Goal: Task Accomplishment & Management: Use online tool/utility

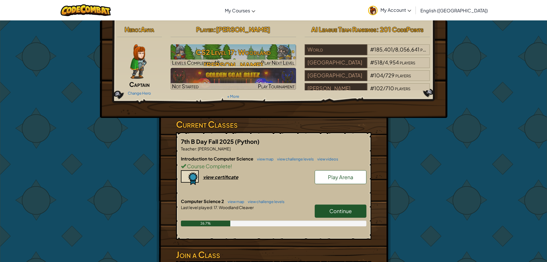
click at [342, 210] on span "Continue" at bounding box center [341, 210] width 22 height 7
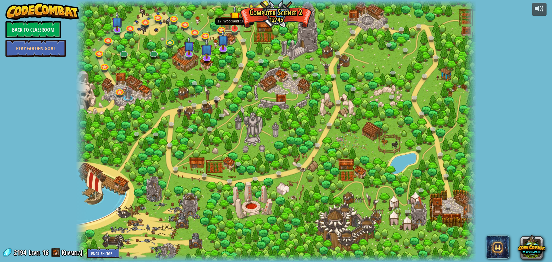
click at [234, 28] on img at bounding box center [234, 17] width 11 height 24
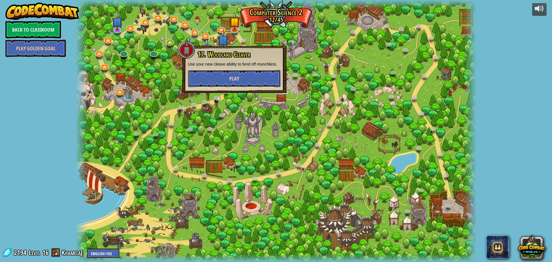
click at [263, 75] on button "Play" at bounding box center [234, 78] width 93 height 17
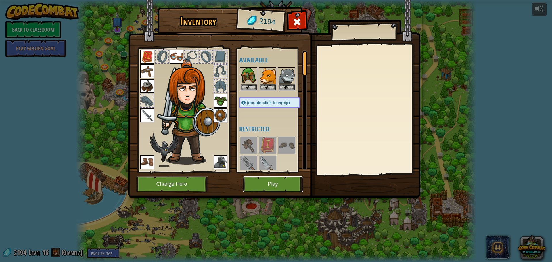
click at [277, 185] on button "Play" at bounding box center [273, 184] width 60 height 16
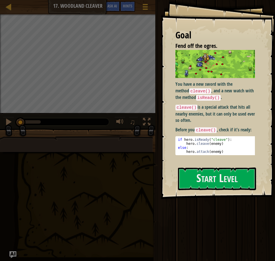
click at [228, 165] on div "Goal Fend off the ogres. You have a new sword with the method cleave() , and a …" at bounding box center [218, 99] width 114 height 199
click at [231, 171] on button "Start Level" at bounding box center [217, 179] width 78 height 23
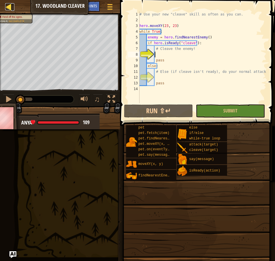
click at [10, 7] on div at bounding box center [8, 6] width 7 height 7
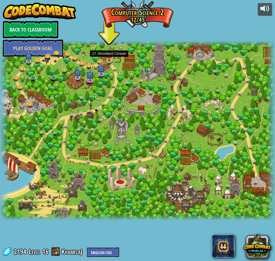
click at [106, 58] on img at bounding box center [109, 53] width 6 height 15
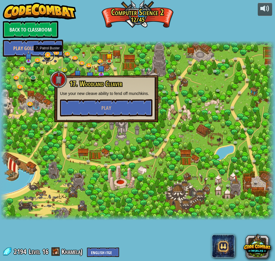
click at [44, 54] on link at bounding box center [48, 55] width 11 height 11
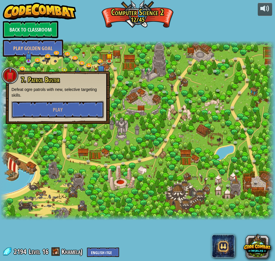
click at [70, 103] on button "Play" at bounding box center [57, 109] width 93 height 17
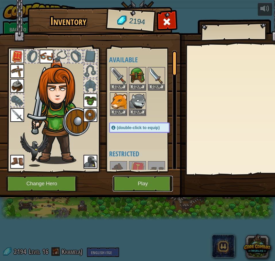
click at [134, 184] on button "Play" at bounding box center [143, 184] width 60 height 16
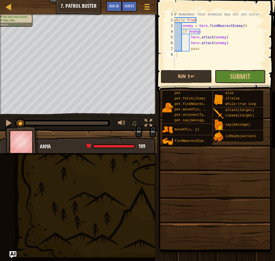
click at [9, 17] on div "Map Computer Science 2 7. Patrol Buster Game Menu Done Hints Ask AI 1 ההההההההה…" at bounding box center [137, 130] width 275 height 261
click at [7, 10] on div at bounding box center [8, 6] width 7 height 7
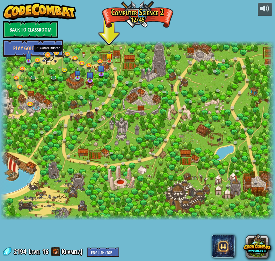
click at [49, 57] on link at bounding box center [48, 55] width 11 height 11
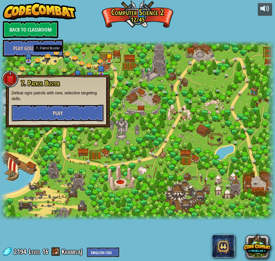
click at [52, 115] on button "Play" at bounding box center [57, 113] width 93 height 17
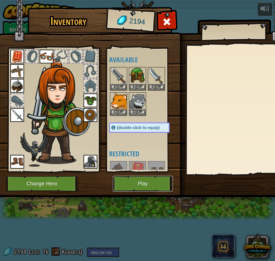
click at [161, 185] on button "Play" at bounding box center [143, 184] width 60 height 16
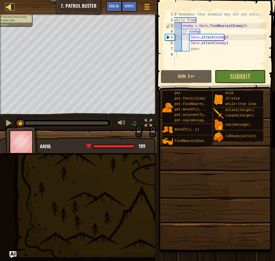
click at [9, 5] on div at bounding box center [8, 6] width 7 height 7
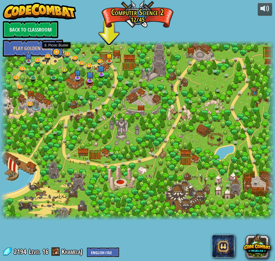
click at [59, 54] on link at bounding box center [57, 52] width 11 height 11
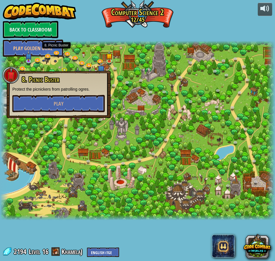
click at [49, 68] on div at bounding box center [137, 131] width 275 height 180
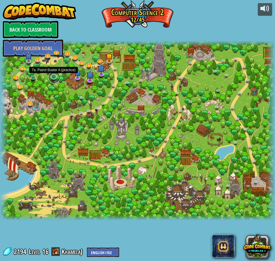
click at [55, 76] on link at bounding box center [54, 77] width 11 height 11
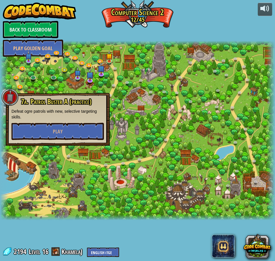
drag, startPoint x: 53, startPoint y: 77, endPoint x: 84, endPoint y: 35, distance: 52.0
click at [84, 35] on div "powered by Back to Classroom Play Golden Goal 8. Picnic Buster Protect the picn…" at bounding box center [137, 130] width 275 height 261
click at [55, 78] on link at bounding box center [54, 77] width 11 height 11
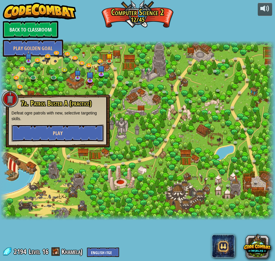
click at [62, 136] on span "Play" at bounding box center [58, 133] width 10 height 7
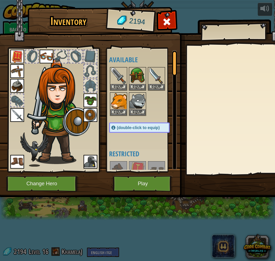
drag, startPoint x: 140, startPoint y: 175, endPoint x: 141, endPoint y: 182, distance: 7.3
click at [140, 176] on img at bounding box center [144, 93] width 292 height 209
click at [141, 184] on button "Play" at bounding box center [143, 184] width 60 height 16
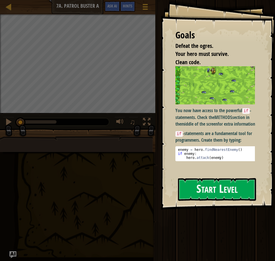
click at [217, 187] on button "Start Level" at bounding box center [217, 189] width 78 height 23
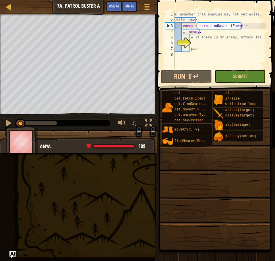
click at [5, 8] on div "Map Computer Science 2 7a. Patrol Buster A Game Menu Done Hints Ask AI" at bounding box center [78, 7] width 157 height 14
click at [6, 8] on div at bounding box center [8, 6] width 7 height 7
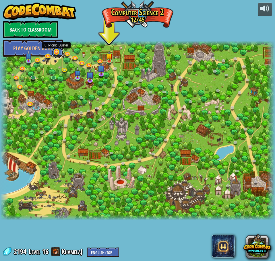
click at [57, 54] on link at bounding box center [57, 52] width 11 height 11
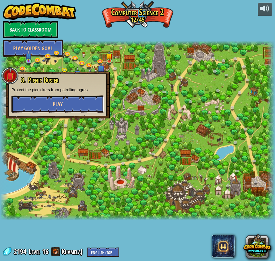
click at [51, 109] on button "Play" at bounding box center [57, 104] width 93 height 17
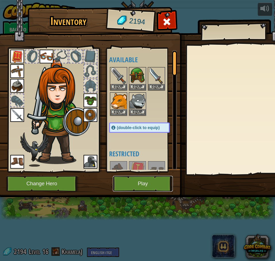
click at [147, 188] on button "Play" at bounding box center [143, 184] width 60 height 16
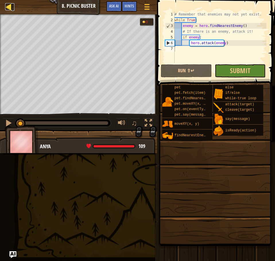
click at [8, 5] on div at bounding box center [8, 6] width 7 height 7
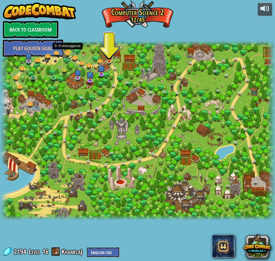
click at [68, 54] on link at bounding box center [68, 53] width 11 height 11
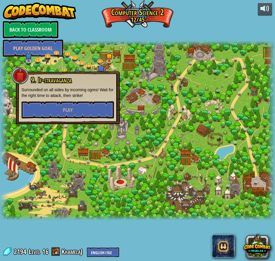
drag, startPoint x: 99, startPoint y: 212, endPoint x: 82, endPoint y: 205, distance: 18.1
click at [98, 212] on div at bounding box center [137, 131] width 275 height 180
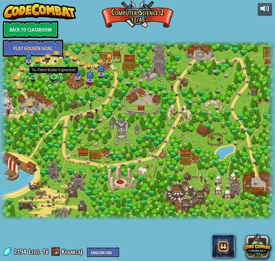
click at [52, 76] on link at bounding box center [54, 77] width 11 height 11
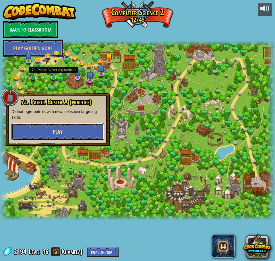
click at [70, 124] on button "Play" at bounding box center [57, 131] width 93 height 17
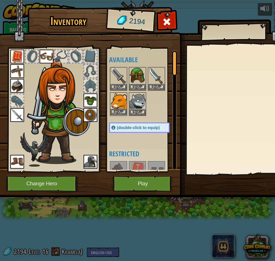
click at [120, 105] on img at bounding box center [119, 101] width 16 height 16
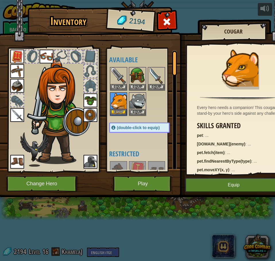
click at [119, 105] on img at bounding box center [119, 101] width 16 height 16
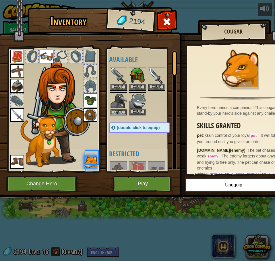
click at [136, 105] on img at bounding box center [138, 101] width 16 height 16
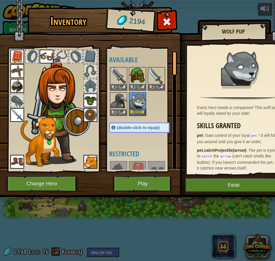
click at [136, 105] on img at bounding box center [138, 101] width 16 height 16
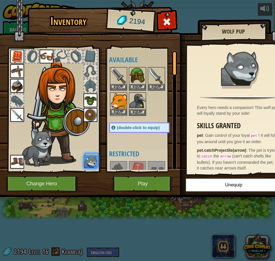
click at [117, 102] on img at bounding box center [119, 101] width 16 height 16
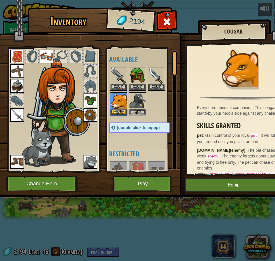
click at [118, 101] on img at bounding box center [119, 101] width 16 height 16
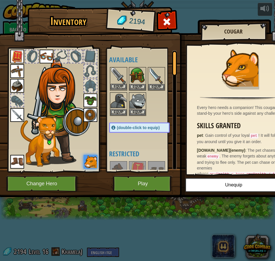
click at [117, 82] on img at bounding box center [119, 76] width 16 height 16
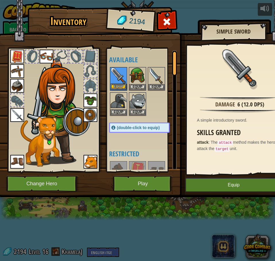
click at [117, 82] on img at bounding box center [119, 76] width 16 height 16
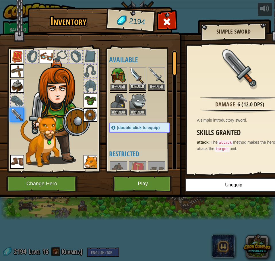
click at [132, 80] on img at bounding box center [138, 76] width 16 height 16
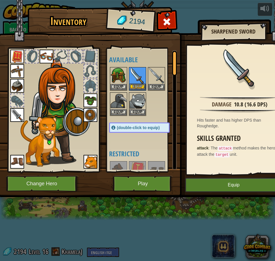
drag, startPoint x: 132, startPoint y: 80, endPoint x: 146, endPoint y: 80, distance: 14.1
click at [132, 80] on img at bounding box center [138, 76] width 16 height 16
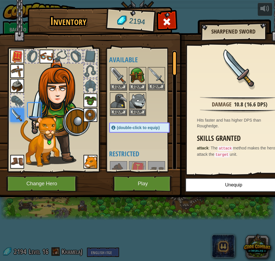
click at [152, 74] on img at bounding box center [157, 76] width 16 height 16
drag, startPoint x: 152, startPoint y: 74, endPoint x: 152, endPoint y: 81, distance: 7.5
click at [152, 75] on img at bounding box center [157, 76] width 16 height 16
click at [133, 101] on img at bounding box center [138, 101] width 16 height 16
click at [132, 101] on img at bounding box center [138, 101] width 16 height 16
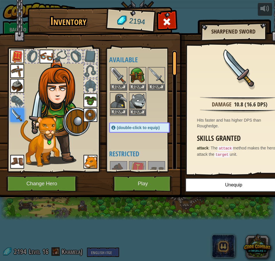
drag, startPoint x: 119, startPoint y: 107, endPoint x: 114, endPoint y: 129, distance: 22.9
click at [118, 107] on img at bounding box center [119, 101] width 16 height 16
click at [134, 99] on img at bounding box center [138, 101] width 16 height 16
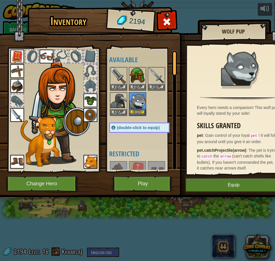
click at [134, 100] on img at bounding box center [138, 101] width 16 height 16
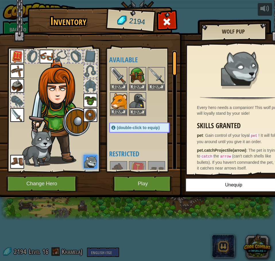
click at [121, 102] on img at bounding box center [119, 101] width 16 height 16
click at [111, 98] on img at bounding box center [119, 101] width 16 height 16
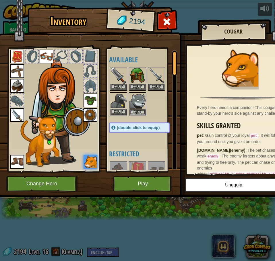
click at [122, 101] on img at bounding box center [119, 101] width 16 height 16
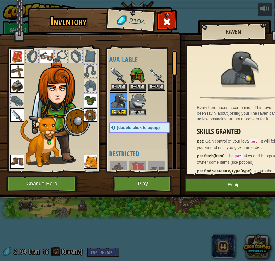
click at [122, 101] on img at bounding box center [119, 101] width 16 height 16
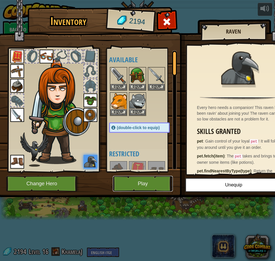
click at [156, 180] on button "Play" at bounding box center [143, 184] width 60 height 16
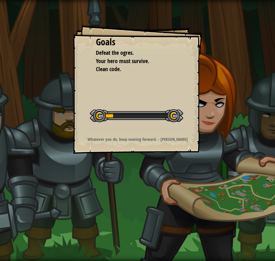
click at [158, 152] on div "Goals Defeat the ogres. Your hero must survive. Clean code. Start Level Error l…" at bounding box center [137, 89] width 129 height 129
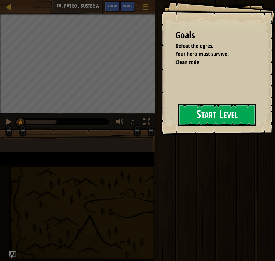
click at [183, 124] on button "Start Level" at bounding box center [217, 115] width 78 height 23
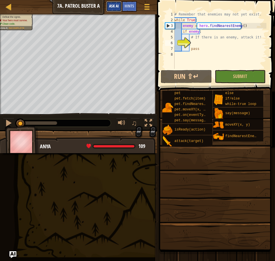
click at [106, 6] on button "Ask AI" at bounding box center [114, 6] width 16 height 11
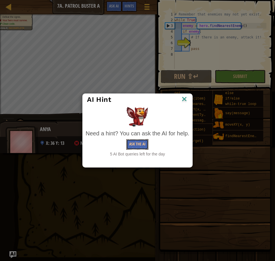
click at [141, 139] on button "Ask the AI" at bounding box center [137, 144] width 22 height 11
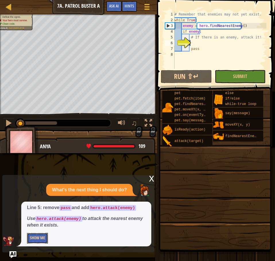
click at [39, 235] on button "Show Me" at bounding box center [37, 238] width 21 height 11
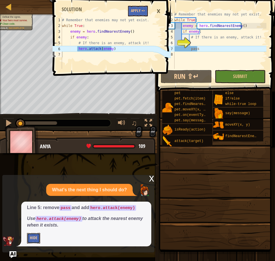
click at [33, 237] on button "Hide" at bounding box center [33, 238] width 13 height 11
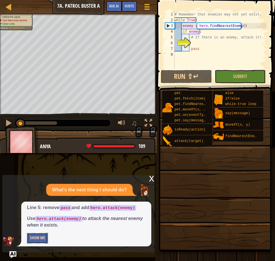
click at [35, 235] on button "Show Me" at bounding box center [37, 238] width 21 height 11
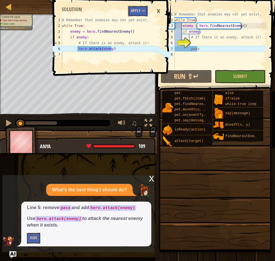
click at [137, 7] on button "Apply =>" at bounding box center [138, 11] width 20 height 11
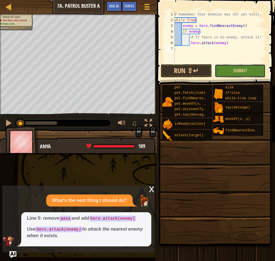
click at [236, 74] on button "Submit" at bounding box center [240, 70] width 51 height 13
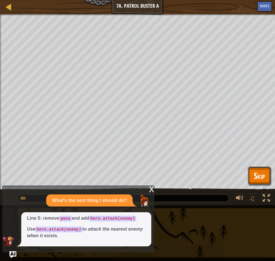
click at [253, 177] on button "Skip" at bounding box center [259, 176] width 23 height 18
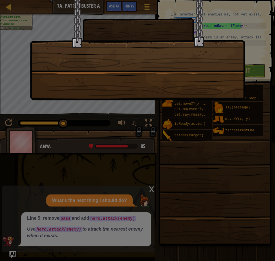
click at [191, 12] on div at bounding box center [137, 6] width 215 height 12
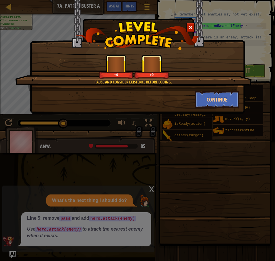
click at [229, 23] on div at bounding box center [137, 35] width 215 height 29
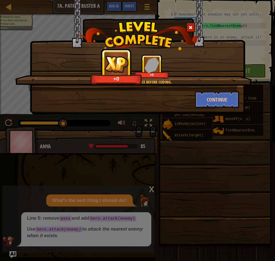
click at [192, 29] on span at bounding box center [191, 28] width 4 height 4
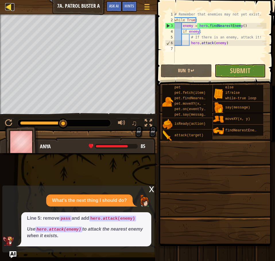
click at [8, 5] on div at bounding box center [8, 6] width 7 height 7
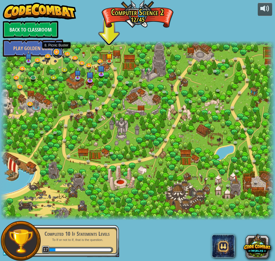
click at [57, 52] on link at bounding box center [57, 52] width 11 height 11
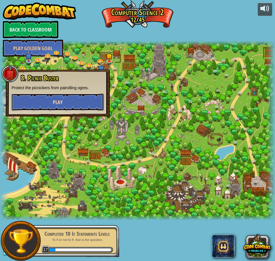
click at [69, 97] on button "Play" at bounding box center [57, 102] width 93 height 17
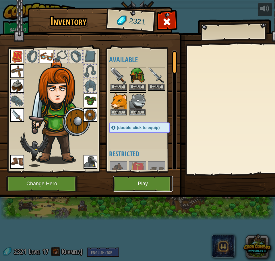
click at [157, 183] on button "Play" at bounding box center [143, 184] width 60 height 16
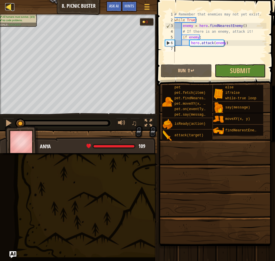
click at [8, 8] on div at bounding box center [8, 6] width 7 height 7
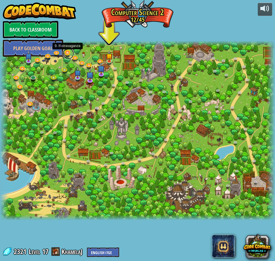
click at [68, 53] on link at bounding box center [68, 53] width 11 height 11
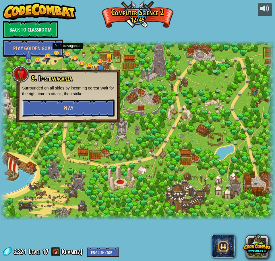
click at [94, 113] on button "Play" at bounding box center [68, 108] width 93 height 17
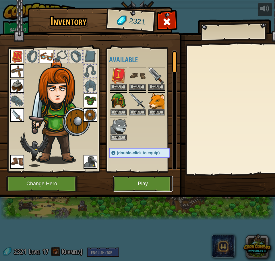
click at [139, 186] on button "Play" at bounding box center [143, 184] width 60 height 16
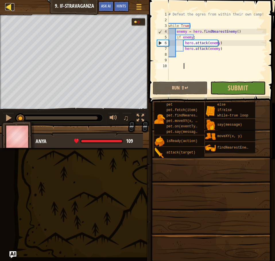
click at [10, 5] on div at bounding box center [8, 6] width 7 height 7
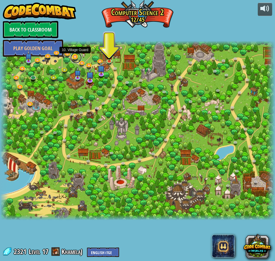
click at [74, 56] on link at bounding box center [75, 57] width 11 height 11
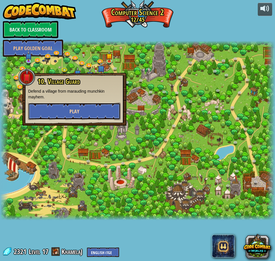
click at [84, 107] on button "Play" at bounding box center [74, 111] width 93 height 17
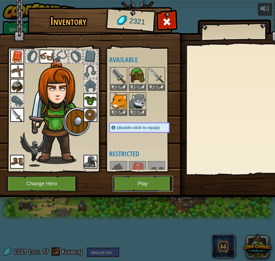
click at [123, 184] on button "Play" at bounding box center [143, 184] width 60 height 16
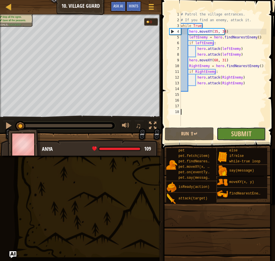
click at [230, 132] on button "Submit" at bounding box center [241, 134] width 49 height 13
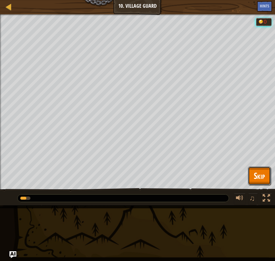
click at [255, 174] on span "Skip" at bounding box center [259, 176] width 11 height 12
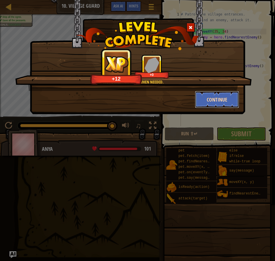
click at [230, 101] on button "Continue" at bounding box center [217, 99] width 45 height 17
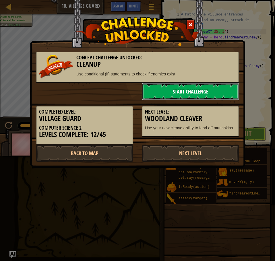
click at [203, 93] on link "Start Challenge" at bounding box center [190, 91] width 97 height 17
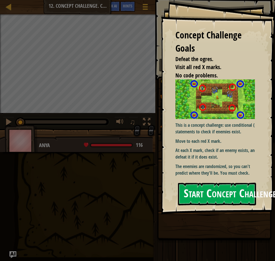
click at [238, 189] on button "Start Concept Challenge" at bounding box center [217, 194] width 78 height 23
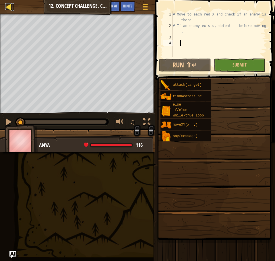
click at [13, 8] on link "Map" at bounding box center [12, 7] width 3 height 8
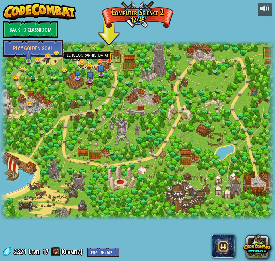
click at [83, 62] on link at bounding box center [82, 62] width 11 height 11
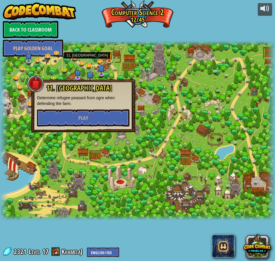
click at [132, 34] on div "powered by Back to Classroom Play Golden Goal 8. Picnic Buster Protect the picn…" at bounding box center [137, 130] width 275 height 261
drag, startPoint x: 155, startPoint y: 35, endPoint x: 158, endPoint y: 40, distance: 5.7
click at [157, 37] on div "powered by Back to Classroom Play Golden Goal 8. Picnic Buster Protect the picn…" at bounding box center [137, 130] width 275 height 261
click at [180, 90] on div "8. Picnic Buster Protect the picnickers from patrolling ogres. Play 9. If-strav…" at bounding box center [137, 131] width 275 height 180
click at [111, 60] on div at bounding box center [109, 60] width 5 height 5
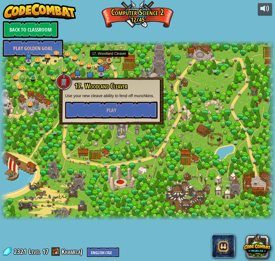
click at [112, 59] on div at bounding box center [109, 60] width 5 height 5
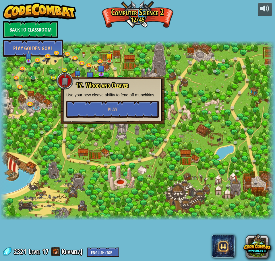
drag, startPoint x: 191, startPoint y: 10, endPoint x: 190, endPoint y: 14, distance: 4.0
click at [190, 14] on div "powered by Back to Classroom Play Golden Goal 8. Picnic Buster Protect the picn…" at bounding box center [137, 130] width 275 height 261
drag, startPoint x: 200, startPoint y: 18, endPoint x: 172, endPoint y: 31, distance: 30.6
click at [200, 19] on div "powered by Back to Classroom Play Golden Goal 8. Picnic Buster Protect the picn…" at bounding box center [137, 130] width 275 height 261
click at [61, 67] on div at bounding box center [137, 131] width 275 height 180
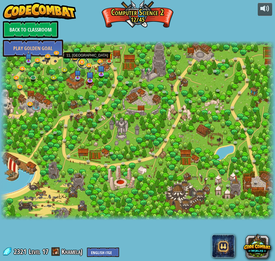
click at [82, 63] on link at bounding box center [82, 62] width 11 height 11
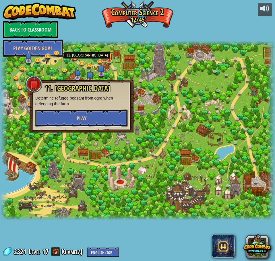
click at [101, 115] on button "Play" at bounding box center [81, 118] width 93 height 17
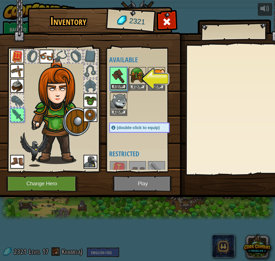
click at [122, 85] on button "Equip" at bounding box center [119, 87] width 16 height 6
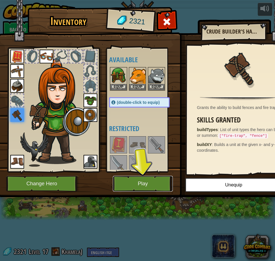
click at [164, 185] on button "Play" at bounding box center [143, 184] width 60 height 16
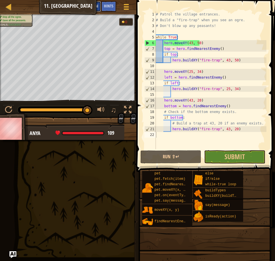
click at [94, 7] on span "Ask AI" at bounding box center [93, 5] width 10 height 5
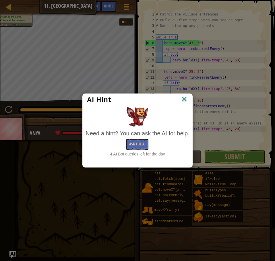
click at [185, 101] on img at bounding box center [184, 99] width 7 height 9
